Goal: Task Accomplishment & Management: Use online tool/utility

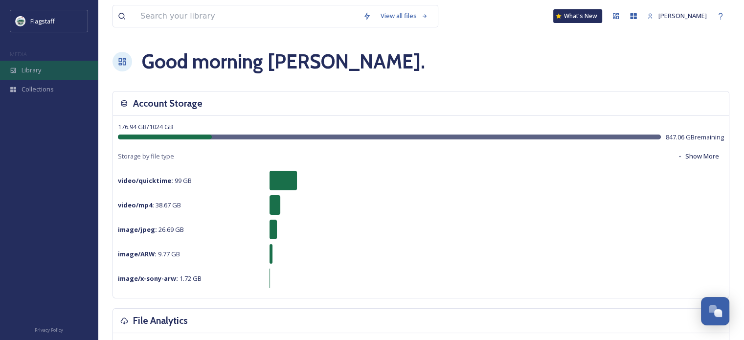
click at [51, 66] on div "Library" at bounding box center [49, 70] width 98 height 19
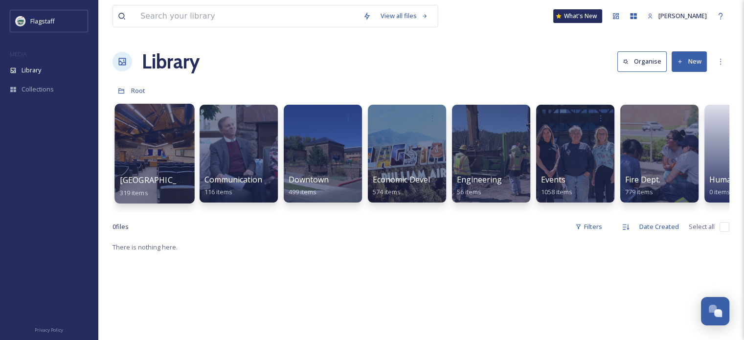
click at [153, 134] on div at bounding box center [155, 154] width 80 height 100
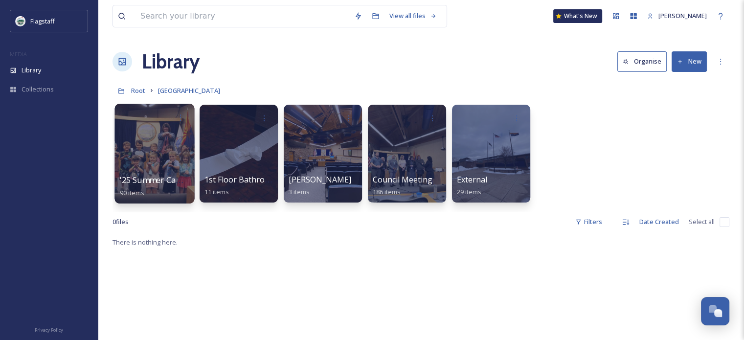
click at [143, 146] on div at bounding box center [155, 154] width 80 height 100
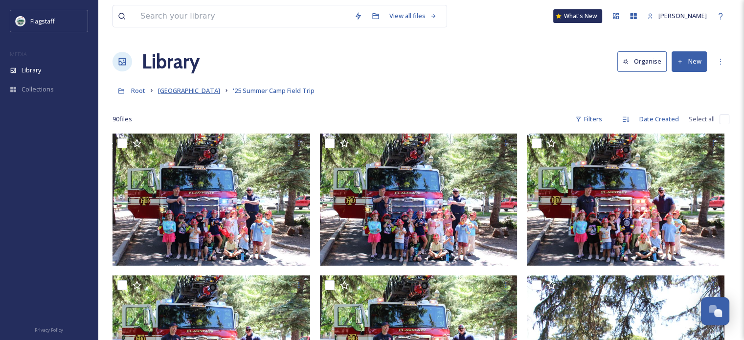
click at [159, 93] on span "[GEOGRAPHIC_DATA]" at bounding box center [189, 90] width 62 height 9
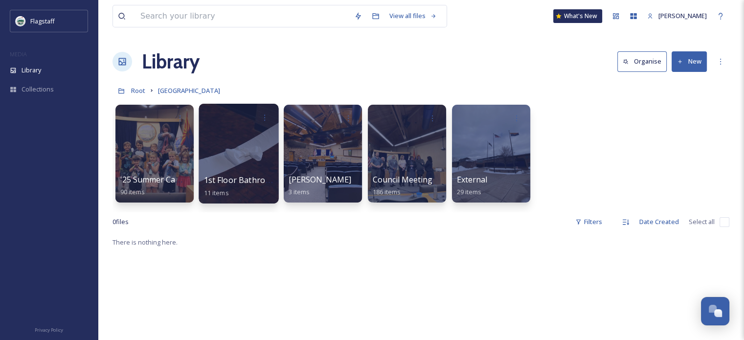
click at [249, 161] on div at bounding box center [239, 154] width 80 height 100
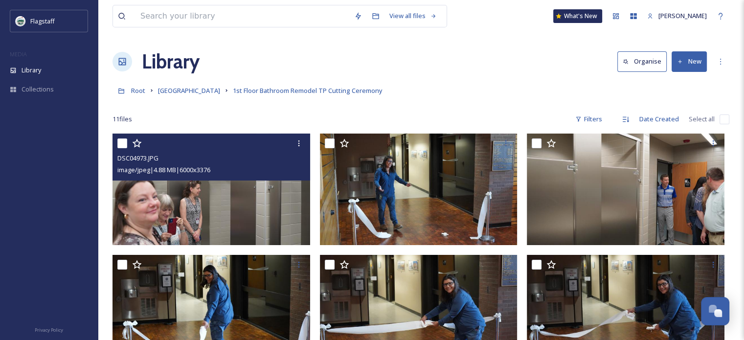
click at [227, 210] on img at bounding box center [212, 189] width 198 height 111
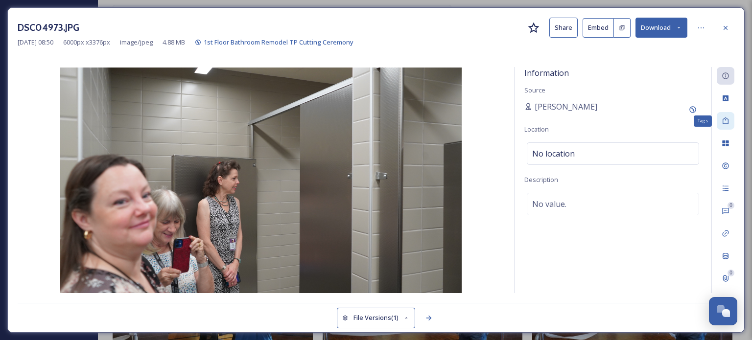
click at [726, 119] on icon at bounding box center [725, 121] width 8 height 8
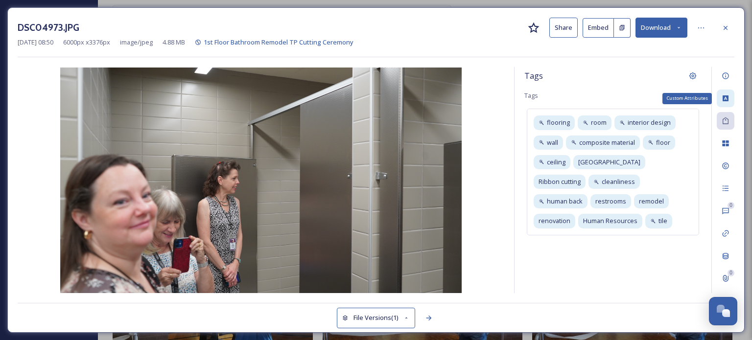
click at [719, 95] on div "Custom Attributes" at bounding box center [725, 99] width 18 height 18
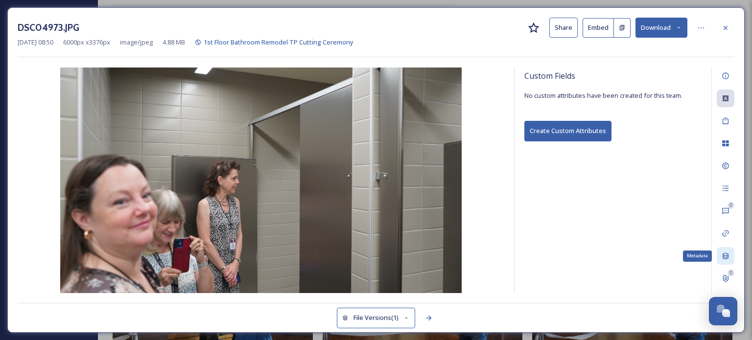
click at [724, 258] on icon at bounding box center [725, 256] width 8 height 8
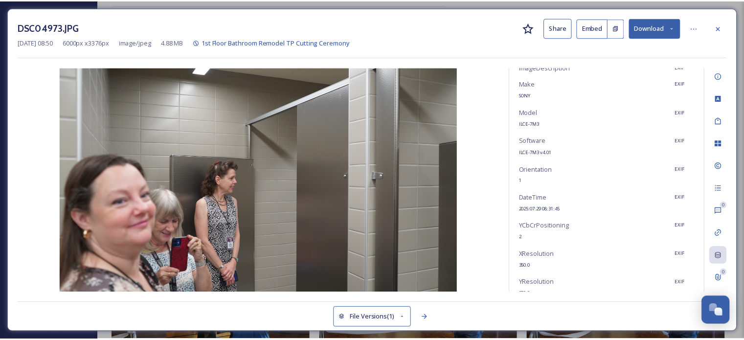
scroll to position [96, 0]
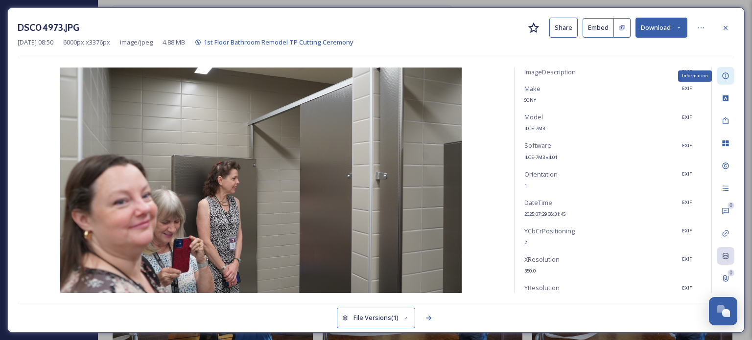
click at [721, 78] on icon at bounding box center [725, 76] width 8 height 8
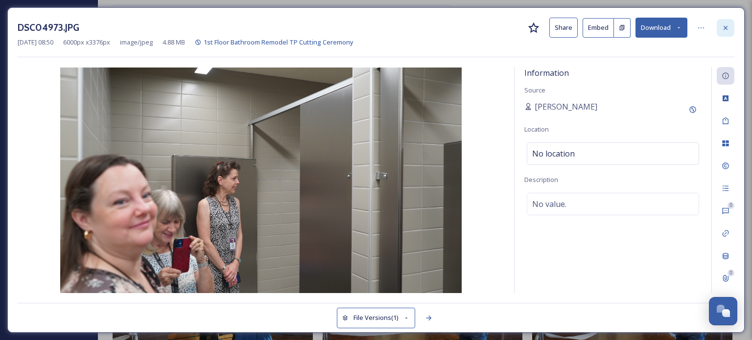
click at [717, 27] on div at bounding box center [725, 28] width 18 height 18
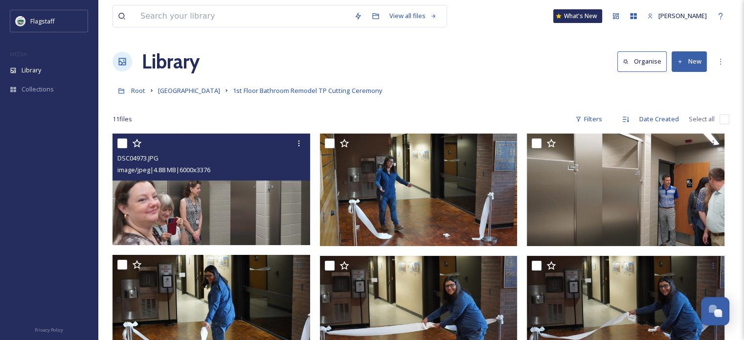
click at [685, 64] on button "New" at bounding box center [689, 61] width 35 height 20
click at [678, 82] on span "File Upload" at bounding box center [685, 84] width 32 height 9
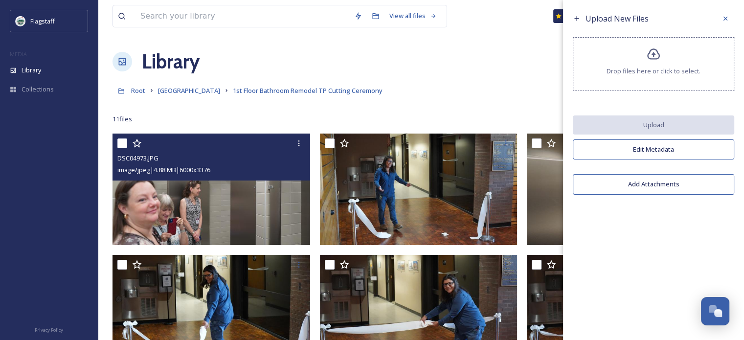
click at [650, 142] on button "Edit Metadata" at bounding box center [653, 149] width 161 height 20
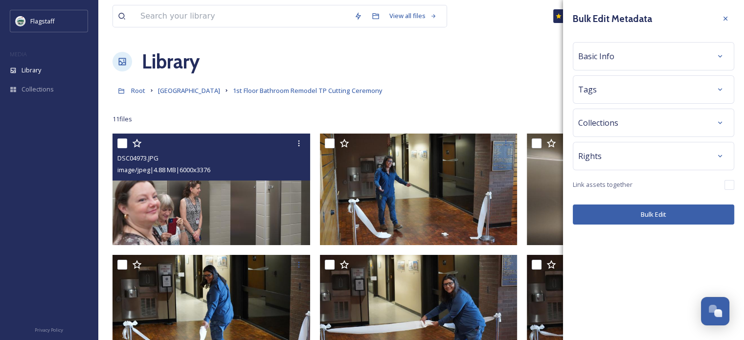
click at [637, 97] on div "Tags" at bounding box center [653, 90] width 151 height 18
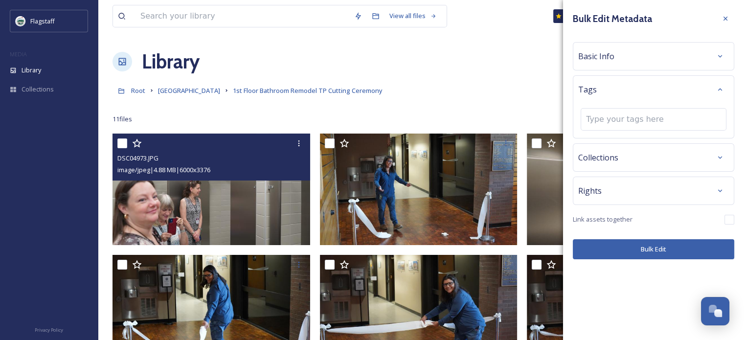
click at [499, 87] on div "[GEOGRAPHIC_DATA] 1st Floor Bathroom Remodel TP Cutting Ceremony" at bounding box center [421, 90] width 617 height 19
